Goal: Task Accomplishment & Management: Manage account settings

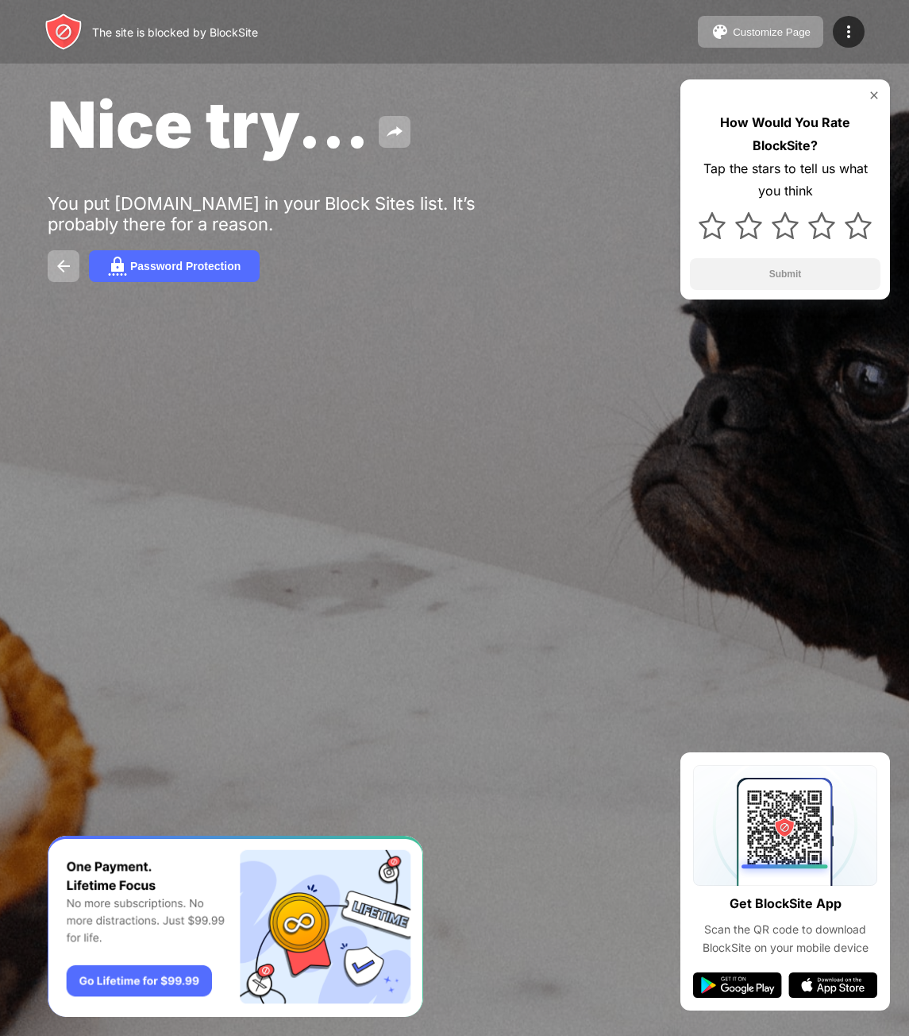
click at [592, 706] on div at bounding box center [454, 518] width 909 height 1036
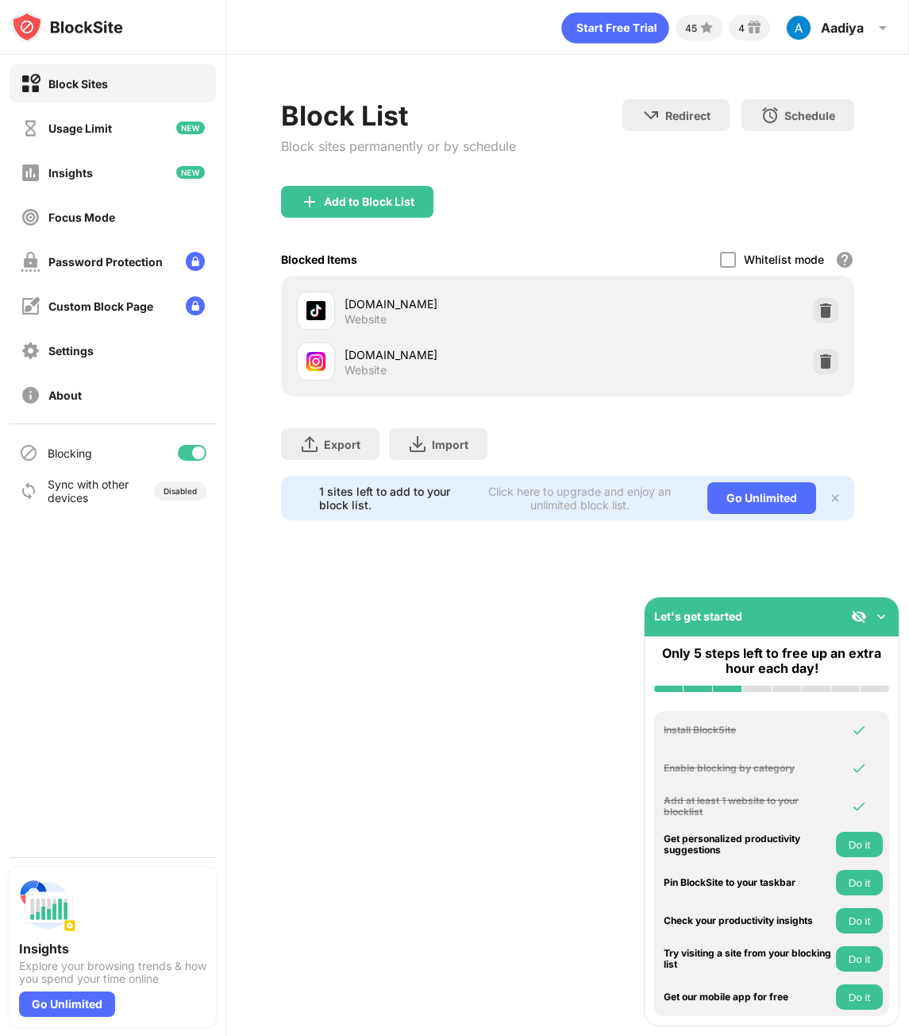
click at [824, 362] on img at bounding box center [826, 361] width 16 height 16
